Goal: Task Accomplishment & Management: Use online tool/utility

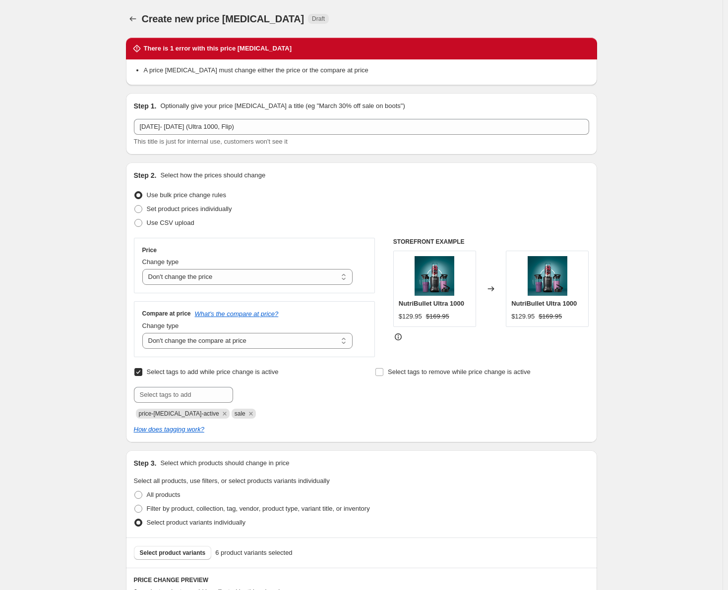
select select "no_change"
click at [342, 275] on select "Change the price to a certain amount Change the price by a certain amount Chang…" at bounding box center [247, 277] width 211 height 16
select select "to"
click at [144, 269] on select "Change the price to a certain amount Change the price by a certain amount Chang…" at bounding box center [247, 277] width 211 height 16
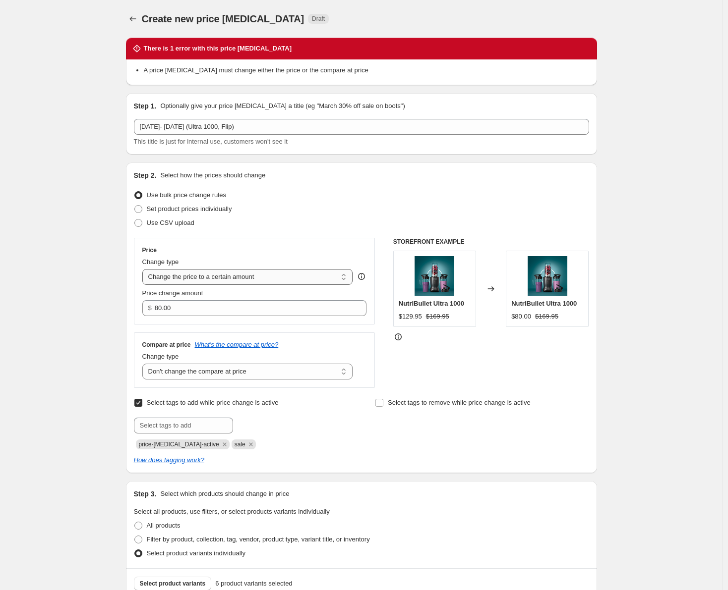
click at [345, 276] on select "Change the price to a certain amount Change the price by a certain amount Chang…" at bounding box center [247, 277] width 211 height 16
click at [316, 248] on div "Price" at bounding box center [254, 250] width 225 height 8
click at [140, 209] on span at bounding box center [138, 209] width 8 height 8
click at [135, 206] on input "Set product prices individually" at bounding box center [134, 205] width 0 height 0
radio input "true"
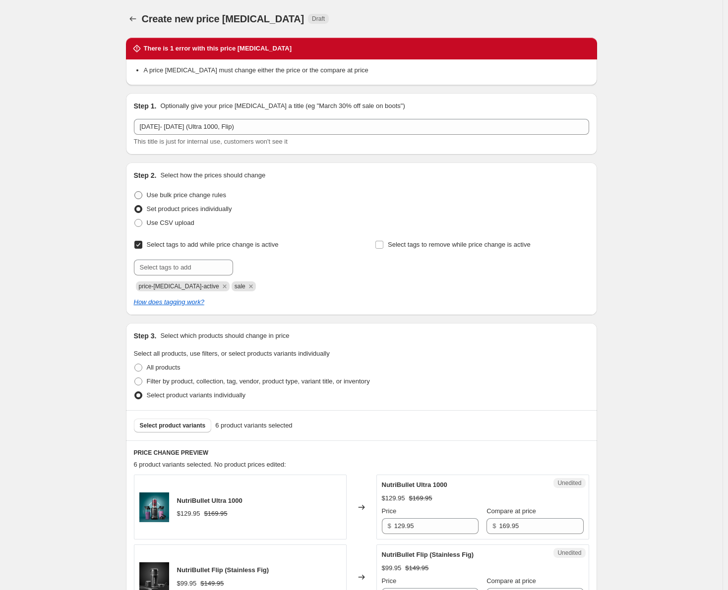
click at [140, 193] on span at bounding box center [138, 195] width 8 height 8
click at [135, 192] on input "Use bulk price change rules" at bounding box center [134, 191] width 0 height 0
radio input "true"
select select "no_change"
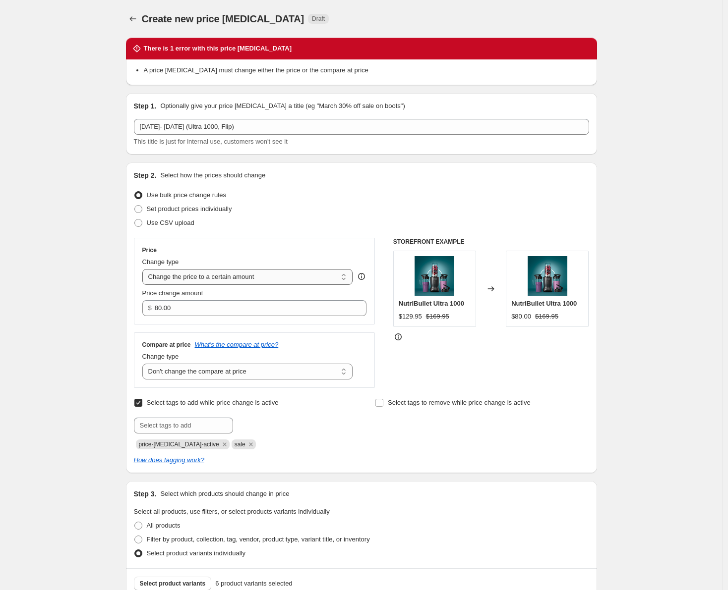
click at [309, 277] on select "Change the price to a certain amount Change the price by a certain amount Chang…" at bounding box center [247, 277] width 211 height 16
click at [324, 216] on div "Use CSV upload" at bounding box center [361, 223] width 455 height 14
click at [317, 275] on select "Change the price to a certain amount Change the price by a certain amount Chang…" at bounding box center [247, 277] width 211 height 16
select select "no_change"
click at [144, 269] on select "Change the price to a certain amount Change the price by a certain amount Chang…" at bounding box center [247, 277] width 211 height 16
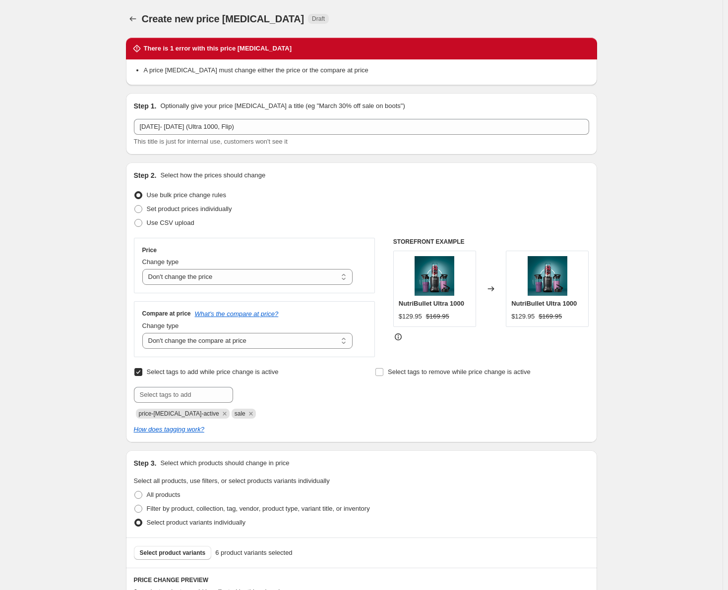
click at [30, 42] on div "Create new price [MEDICAL_DATA]. This page is ready Create new price [MEDICAL_D…" at bounding box center [361, 589] width 722 height 1178
click at [132, 20] on icon "Price change jobs" at bounding box center [133, 19] width 10 height 10
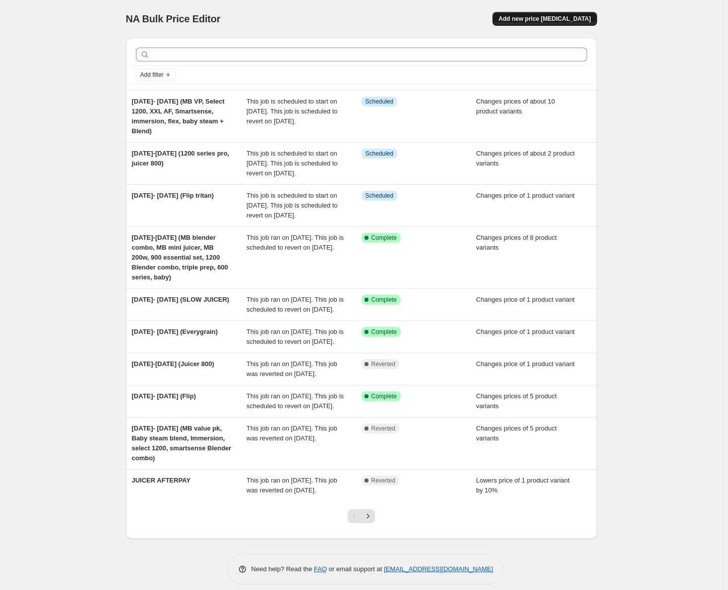
click at [568, 18] on span "Add new price [MEDICAL_DATA]" at bounding box center [544, 19] width 92 height 8
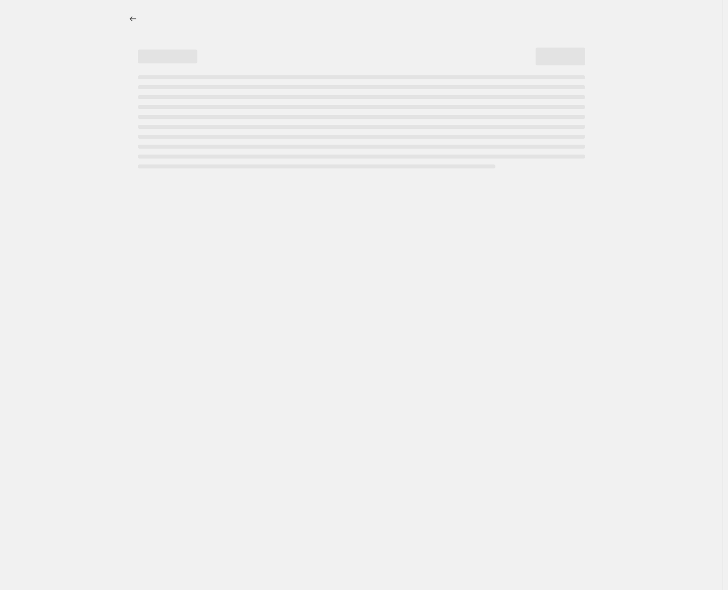
select select "percentage"
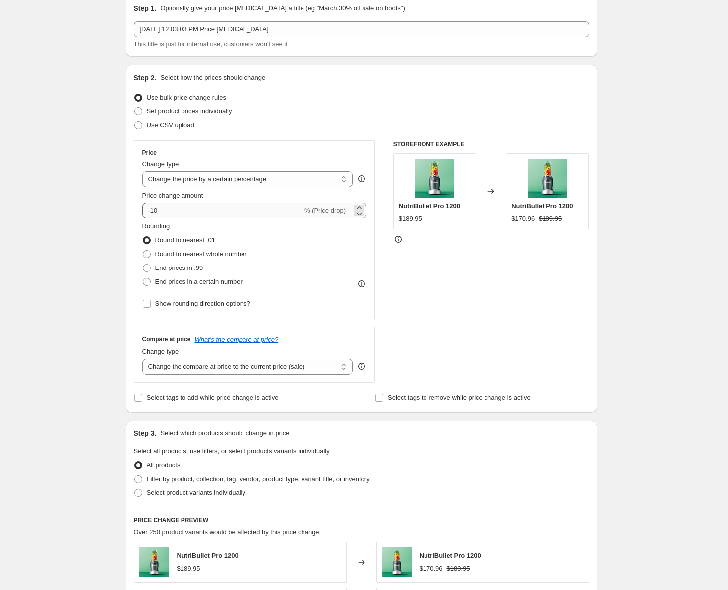
scroll to position [99, 0]
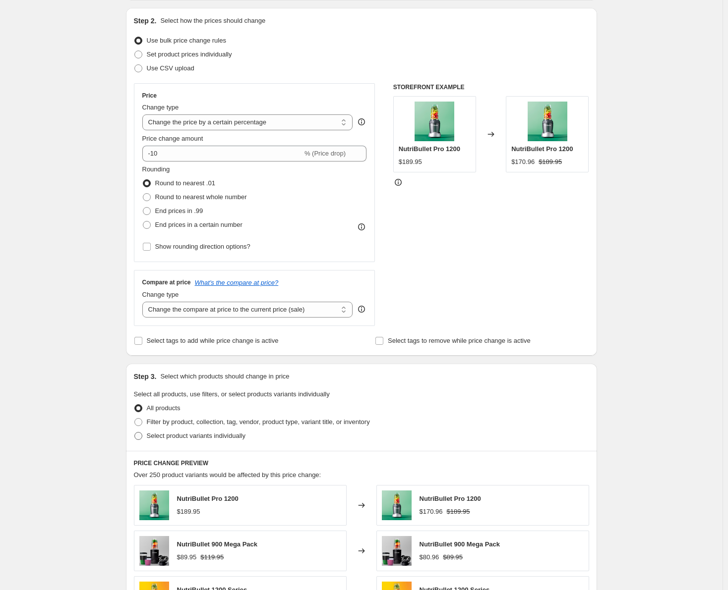
click at [141, 438] on span at bounding box center [138, 436] width 8 height 8
click at [135, 433] on input "Select product variants individually" at bounding box center [134, 432] width 0 height 0
radio input "true"
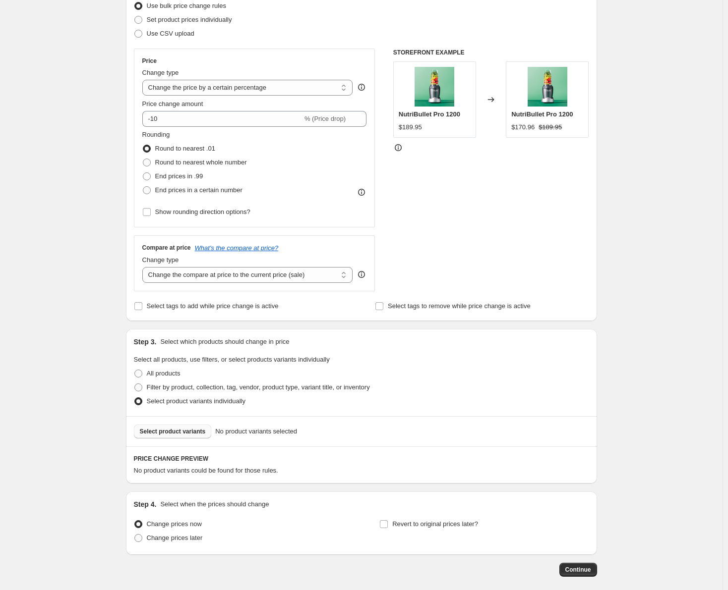
scroll to position [181, 0]
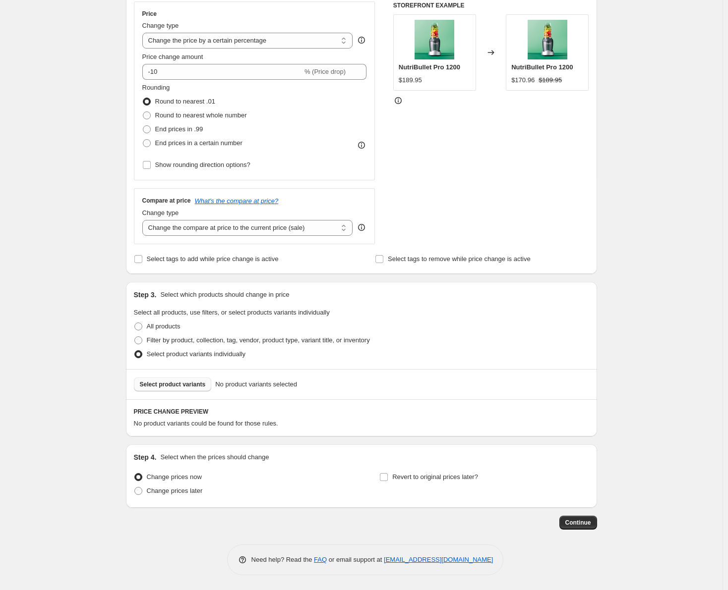
click at [194, 387] on span "Select product variants" at bounding box center [173, 385] width 66 height 8
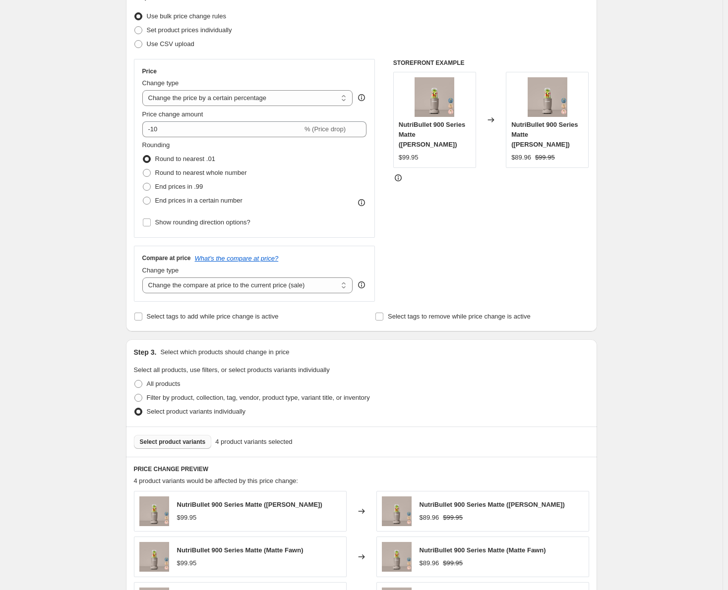
scroll to position [0, 0]
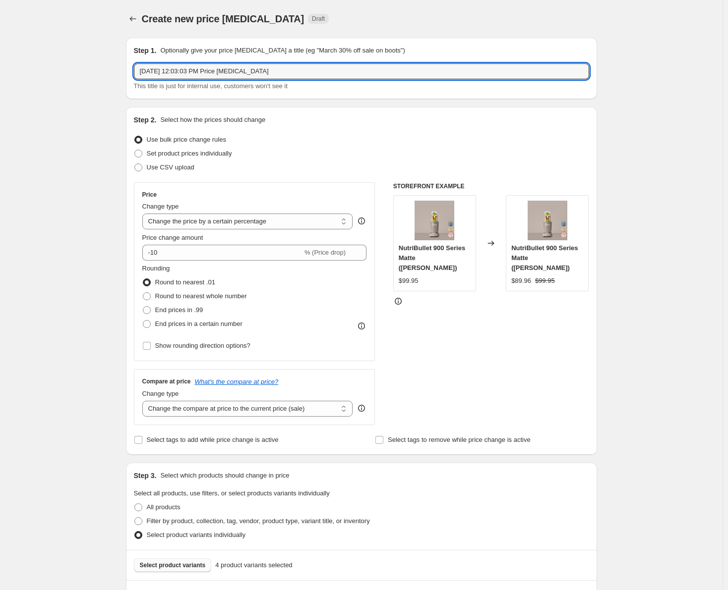
drag, startPoint x: 285, startPoint y: 70, endPoint x: 135, endPoint y: 69, distance: 149.7
click at [135, 69] on div "Step 1. Optionally give your price [MEDICAL_DATA] a title (eg "March 30% off sa…" at bounding box center [361, 68] width 471 height 61
type input "[DATE]- [DATE] (600 and 900 [PERSON_NAME])"
click at [141, 155] on span at bounding box center [138, 154] width 8 height 8
click at [135, 150] on input "Set product prices individually" at bounding box center [134, 150] width 0 height 0
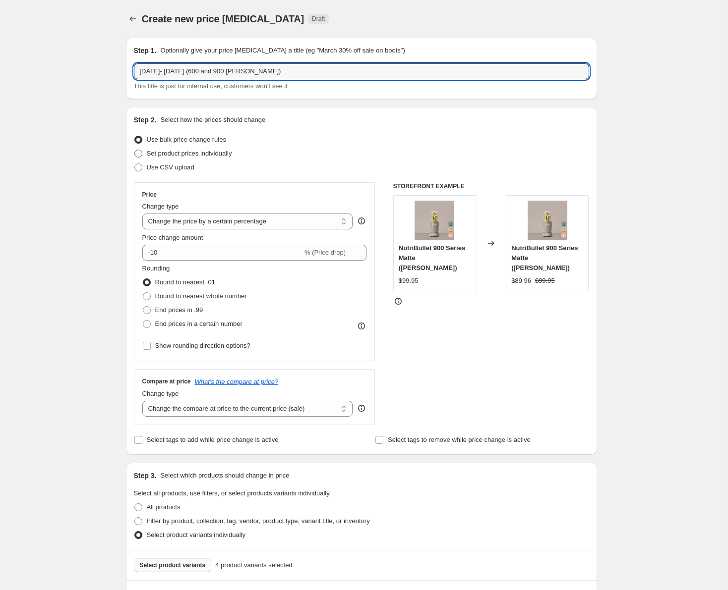
radio input "true"
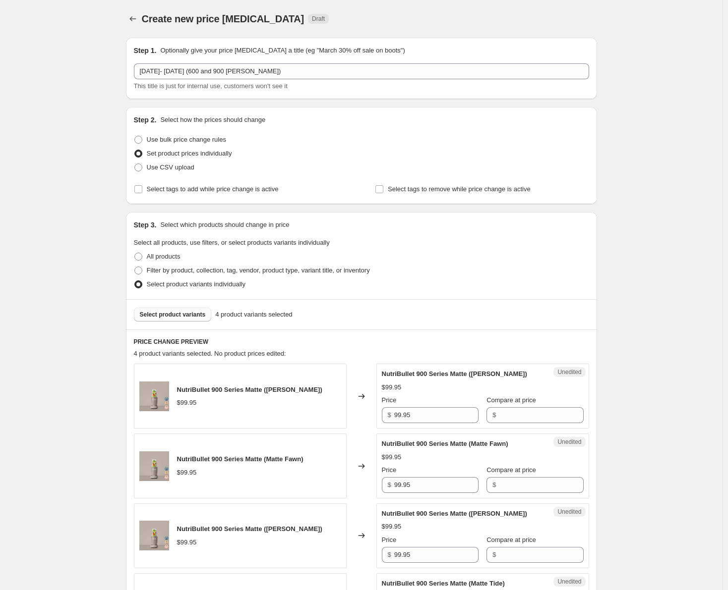
click at [181, 315] on span "Select product variants" at bounding box center [173, 315] width 66 height 8
